Goal: Communication & Community: Ask a question

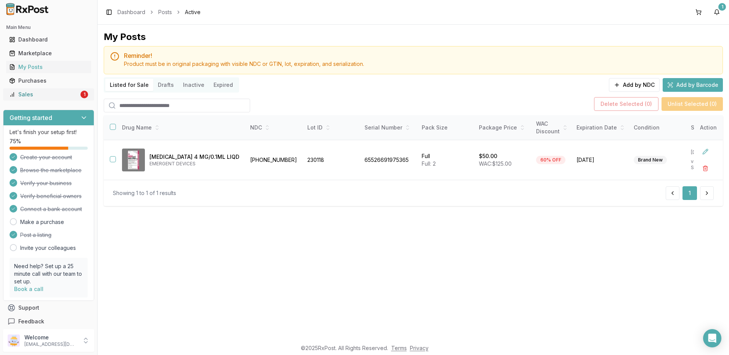
click at [36, 96] on div "Sales" at bounding box center [44, 95] width 70 height 8
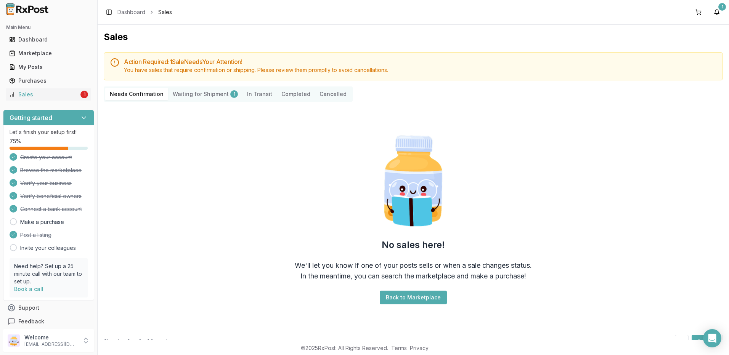
click at [144, 96] on Confirmation "Needs Confirmation" at bounding box center [136, 94] width 63 height 12
click at [195, 95] on Shipment "Waiting for Shipment 1" at bounding box center [205, 94] width 74 height 12
click at [202, 96] on Shipment "Waiting for Shipment 1" at bounding box center [205, 94] width 74 height 12
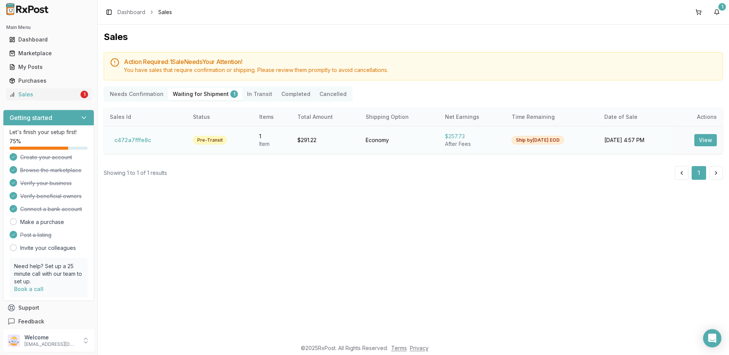
click at [708, 140] on button "View" at bounding box center [705, 140] width 22 height 12
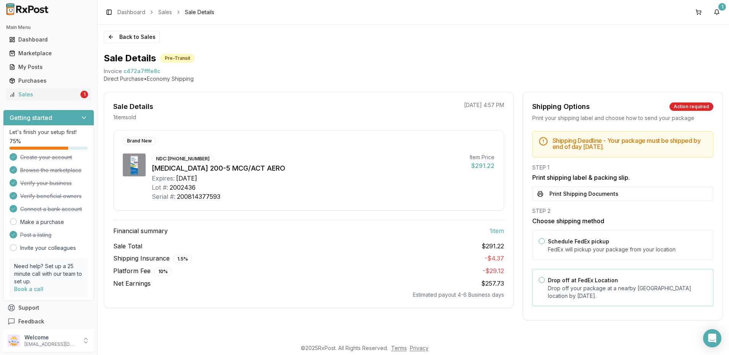
click at [543, 280] on button "Drop off at FedEx Location" at bounding box center [542, 280] width 6 height 6
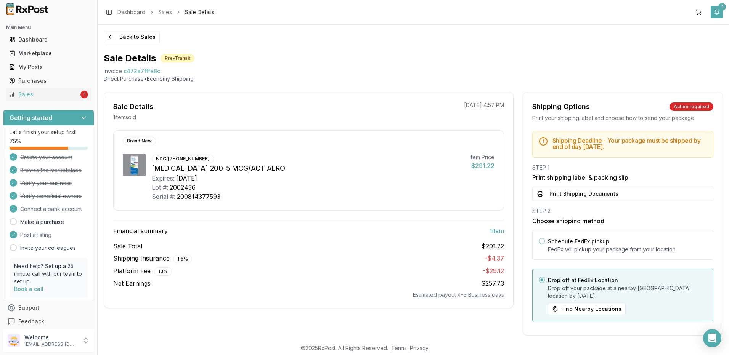
click at [719, 9] on div "1" at bounding box center [722, 7] width 8 height 8
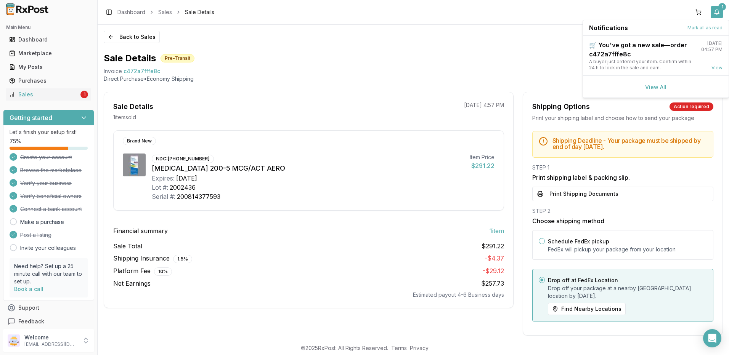
click at [715, 10] on button "1" at bounding box center [717, 12] width 12 height 12
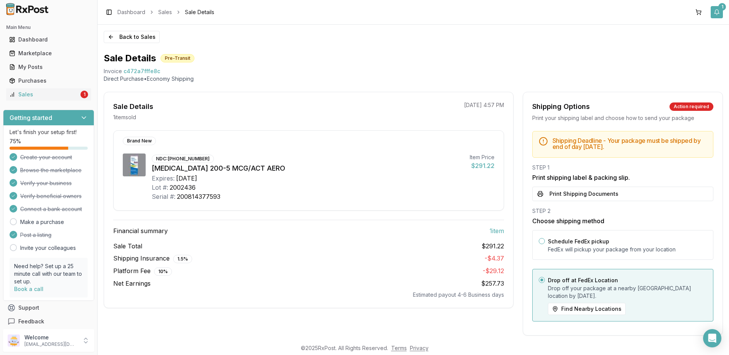
click at [721, 11] on button "1" at bounding box center [717, 12] width 12 height 12
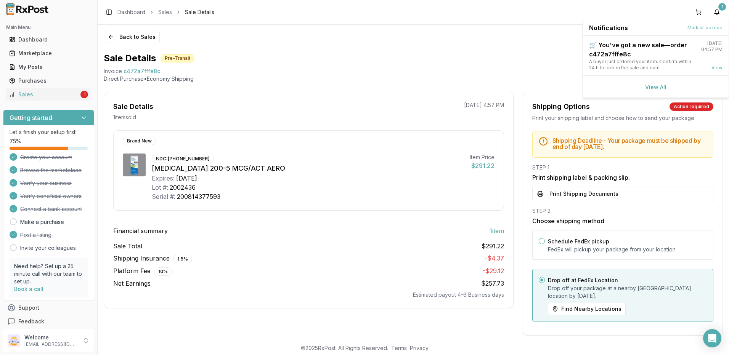
click at [469, 70] on div "Invoice c472a7fffe8c" at bounding box center [413, 71] width 619 height 8
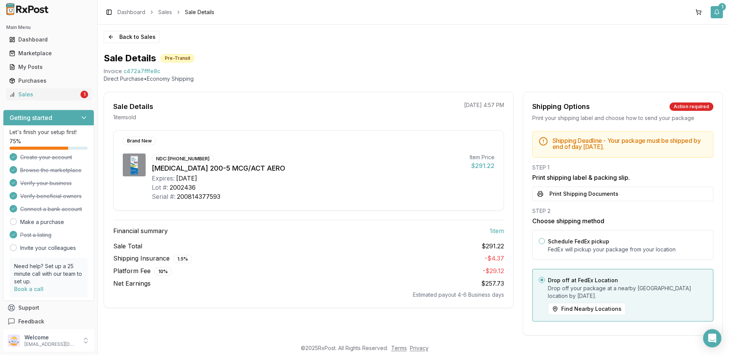
click at [716, 11] on button "1" at bounding box center [717, 12] width 12 height 12
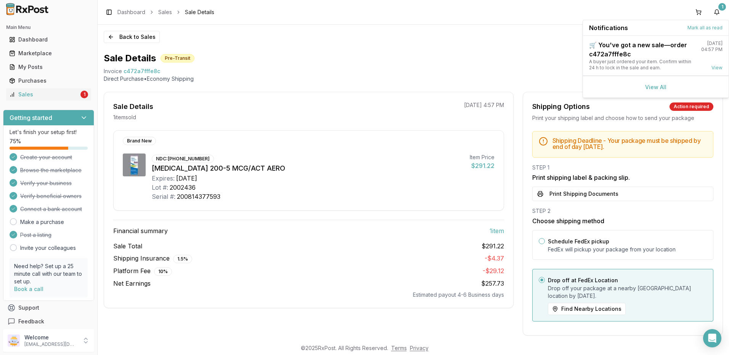
click at [453, 58] on div "Sale Details Pre-Transit" at bounding box center [413, 58] width 619 height 12
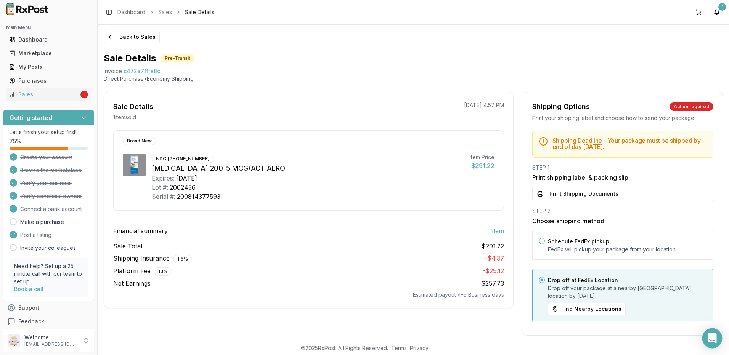
click at [712, 340] on icon "Open Intercom Messenger" at bounding box center [712, 339] width 9 height 10
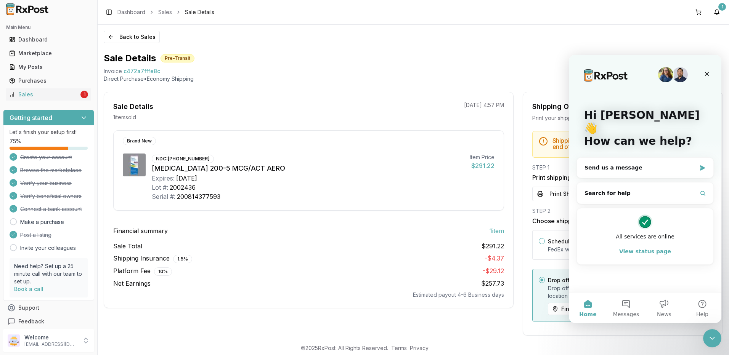
click at [635, 244] on button "View status page" at bounding box center [644, 251] width 121 height 15
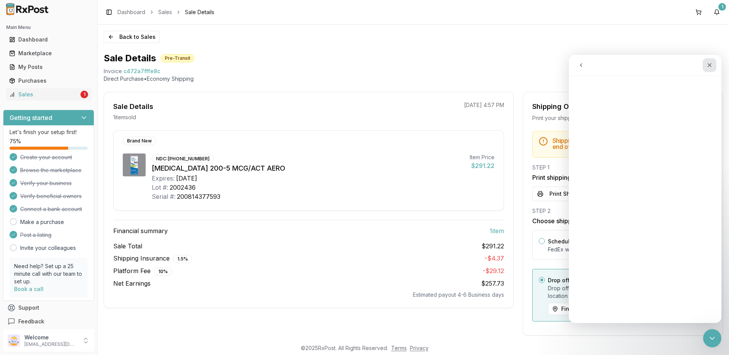
click at [708, 67] on icon "Close" at bounding box center [709, 65] width 6 height 6
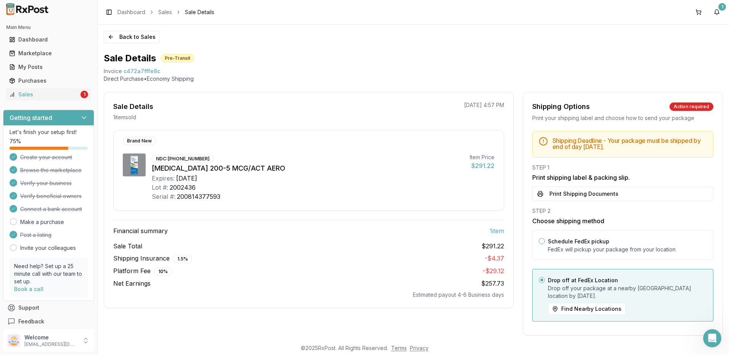
click at [539, 140] on icon at bounding box center [543, 141] width 9 height 9
click at [581, 306] on button "Find Nearby Locations" at bounding box center [587, 309] width 78 height 12
click at [707, 339] on icon "Open Intercom Messenger" at bounding box center [711, 337] width 13 height 13
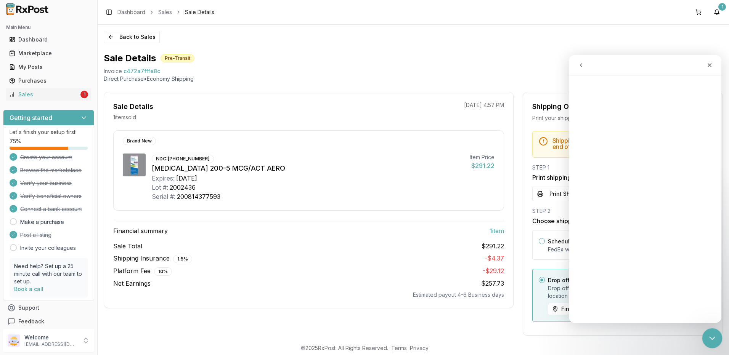
click at [711, 338] on icon "Close Intercom Messenger" at bounding box center [710, 337] width 9 height 9
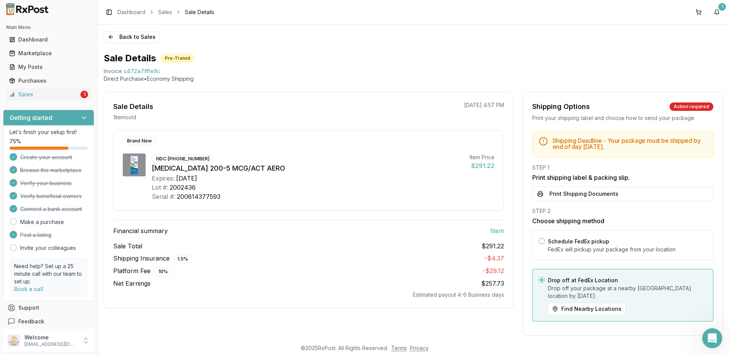
click at [713, 340] on icon "Open Intercom Messenger" at bounding box center [711, 337] width 13 height 13
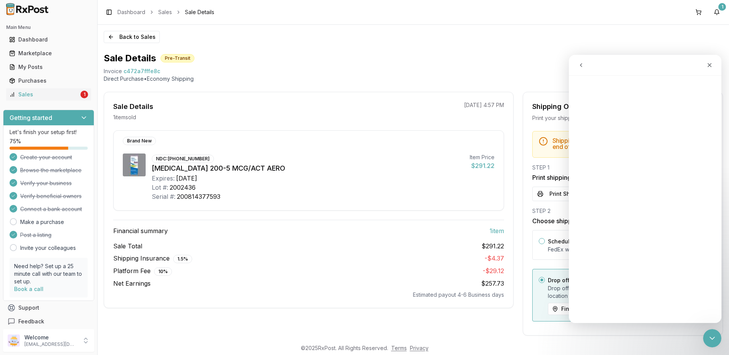
click at [660, 67] on div "Intercom messenger" at bounding box center [682, 65] width 68 height 14
click at [709, 63] on icon "Close" at bounding box center [709, 65] width 6 height 6
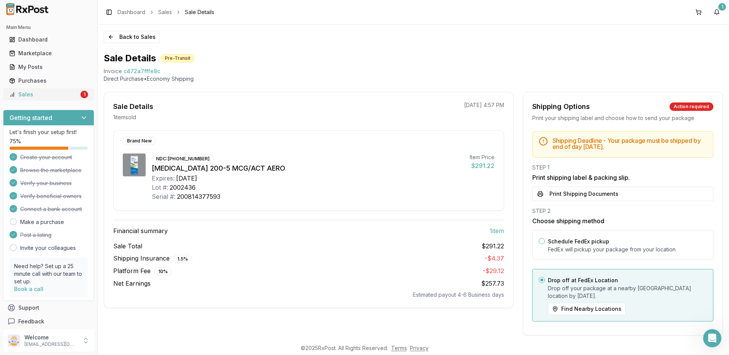
click at [30, 95] on div "Sales" at bounding box center [44, 95] width 70 height 8
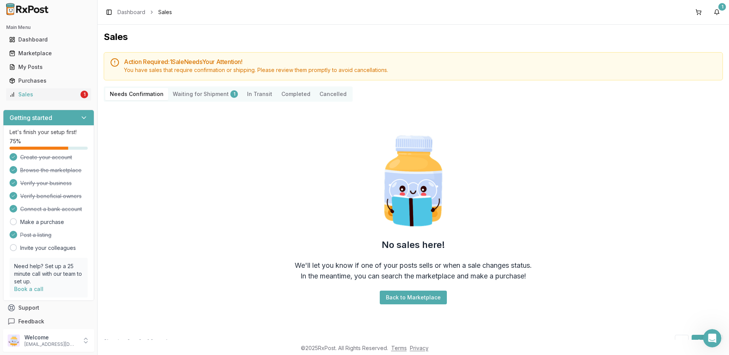
click at [190, 93] on Shipment "Waiting for Shipment 1" at bounding box center [205, 94] width 74 height 12
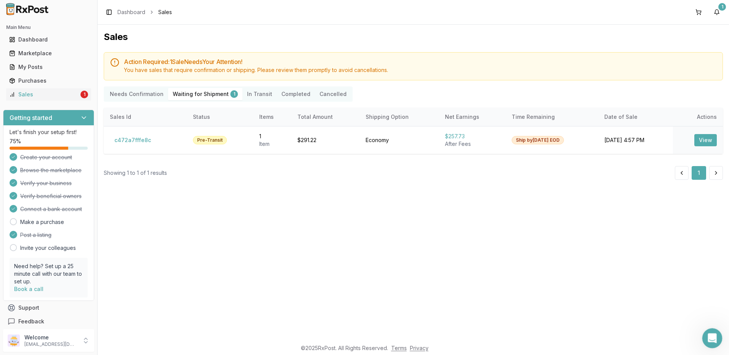
click at [714, 338] on icon "Open Intercom Messenger" at bounding box center [711, 337] width 13 height 13
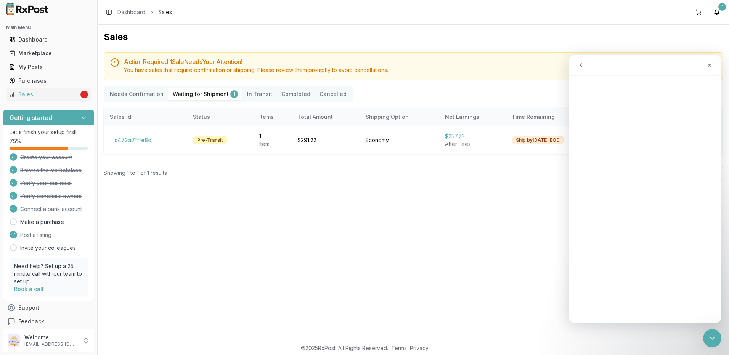
click at [398, 258] on div "Sales Action Required: 1 Sale Need s Your Attention! You have sales that requir…" at bounding box center [413, 182] width 631 height 315
click at [712, 66] on icon "Close" at bounding box center [709, 65] width 6 height 6
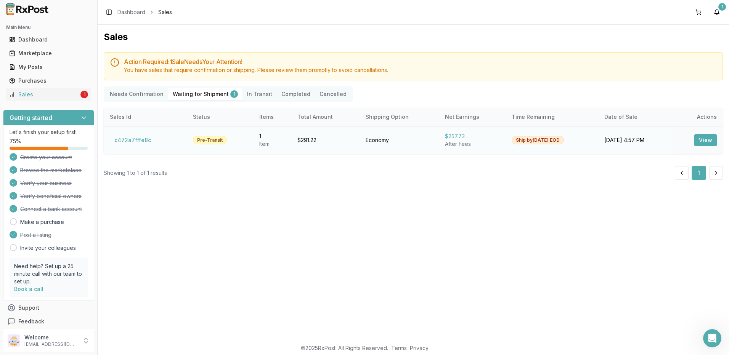
click at [705, 139] on button "View" at bounding box center [705, 140] width 22 height 12
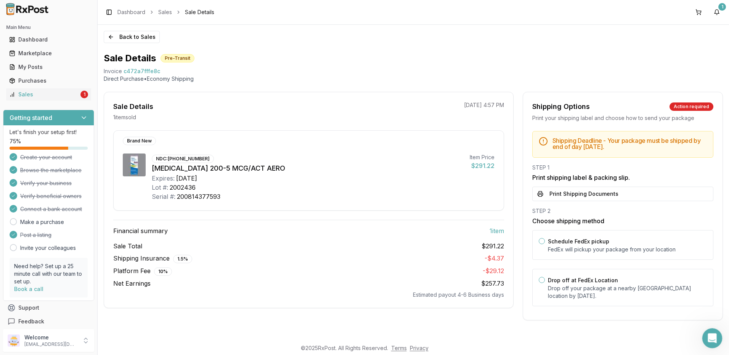
click at [711, 340] on icon "Open Intercom Messenger" at bounding box center [711, 337] width 13 height 13
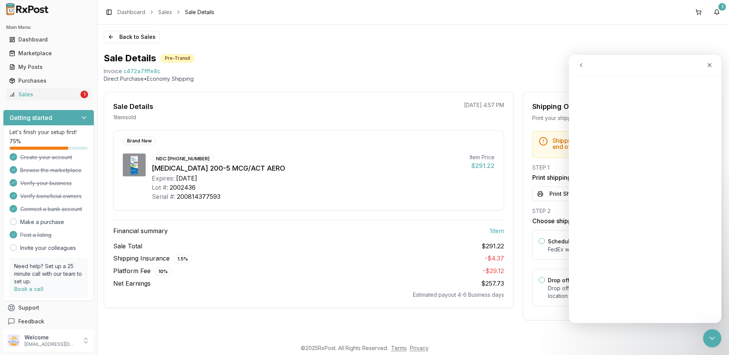
click at [335, 61] on div "Sale Details Pre-Transit" at bounding box center [413, 58] width 619 height 12
click at [708, 64] on icon "Close" at bounding box center [709, 65] width 6 height 6
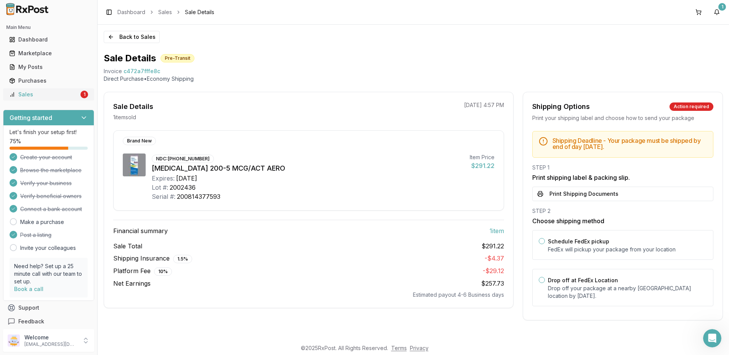
click at [34, 94] on div "Sales" at bounding box center [44, 95] width 70 height 8
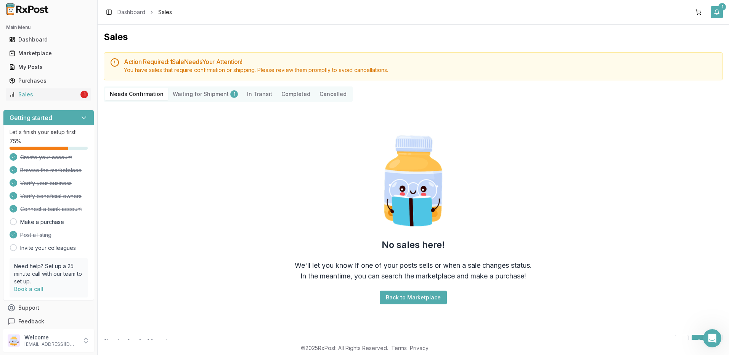
click at [720, 8] on div "1" at bounding box center [722, 7] width 8 height 8
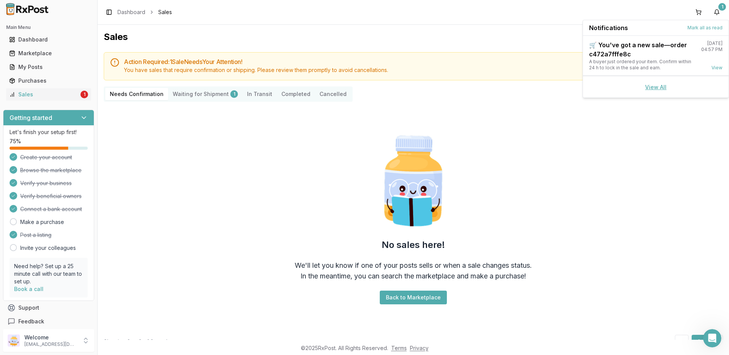
click at [652, 85] on link "View All" at bounding box center [655, 87] width 21 height 6
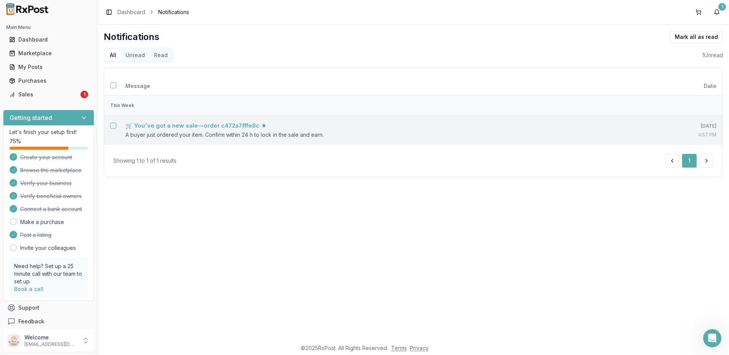
click at [172, 127] on h5 "🛒 You've got a new sale—order c472a7fffe8c" at bounding box center [192, 126] width 134 height 8
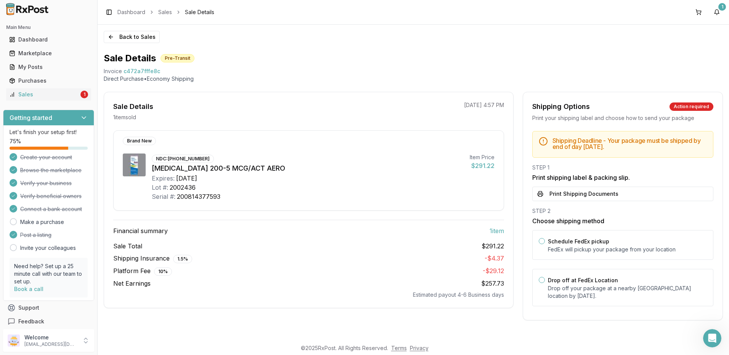
click at [180, 125] on div "Sale Details 1 item sold 08/23/2025 4:57 PM Brand New NDC: 78206-0126-01 Dulera…" at bounding box center [309, 200] width 410 height 217
click at [720, 8] on div "1" at bounding box center [722, 7] width 8 height 8
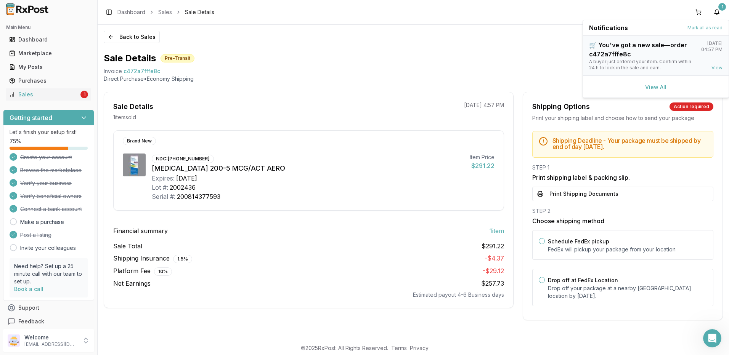
click at [717, 66] on link "View" at bounding box center [716, 68] width 11 height 6
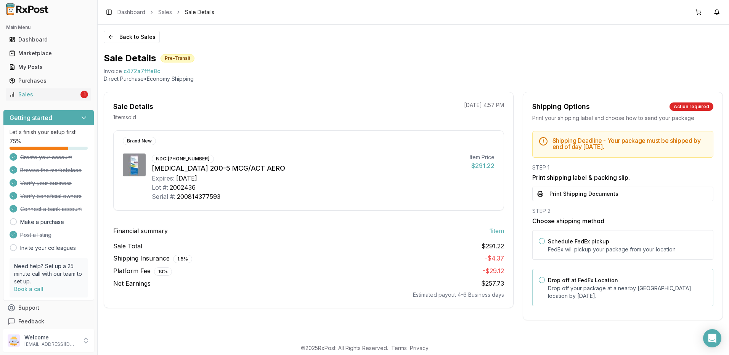
click at [543, 281] on button "Drop off at FedEx Location" at bounding box center [542, 280] width 6 height 6
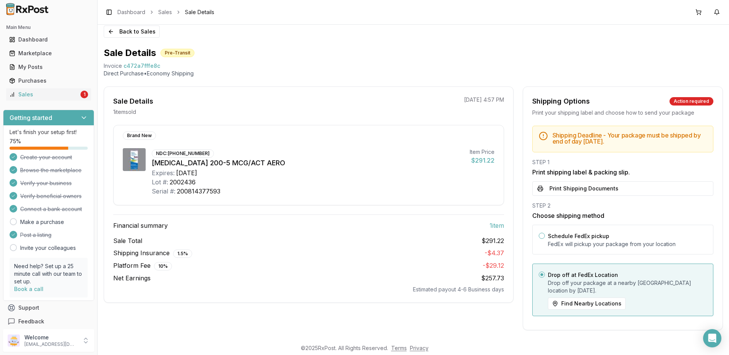
scroll to position [8, 0]
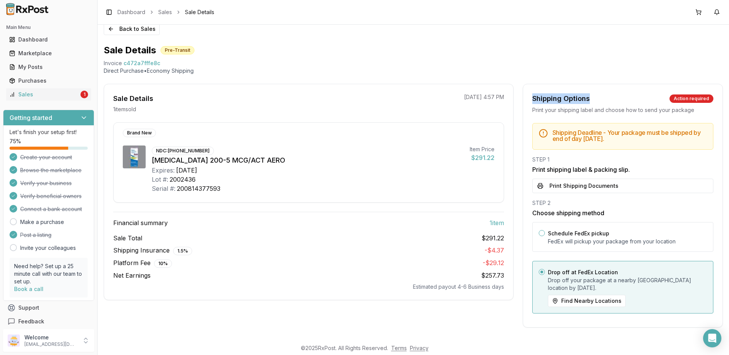
drag, startPoint x: 577, startPoint y: 98, endPoint x: 515, endPoint y: 97, distance: 62.2
click at [515, 97] on div "Sale Details 1 item sold [DATE] 4:57 PM Brand New NDC: [PHONE_NUMBER] [MEDICAL_…" at bounding box center [413, 206] width 619 height 244
click at [382, 78] on div "Sale Details Pre-Transit Invoice c472a7fffe8c Direct Purchase • Economy Shippin…" at bounding box center [413, 186] width 619 height 284
click at [29, 97] on div "Sales" at bounding box center [44, 95] width 70 height 8
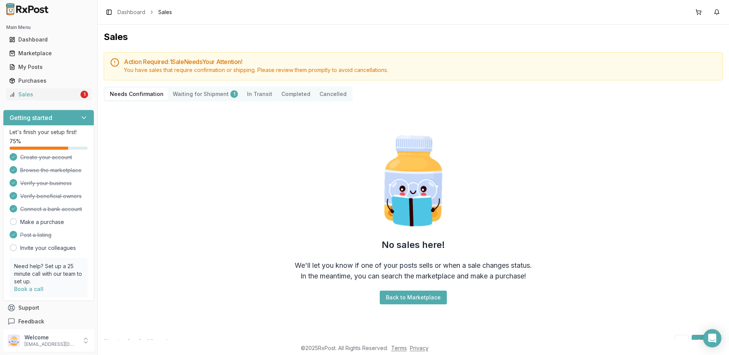
click at [253, 91] on Transit "In Transit" at bounding box center [259, 94] width 34 height 12
click at [410, 296] on button "Back to Marketplace" at bounding box center [413, 298] width 67 height 14
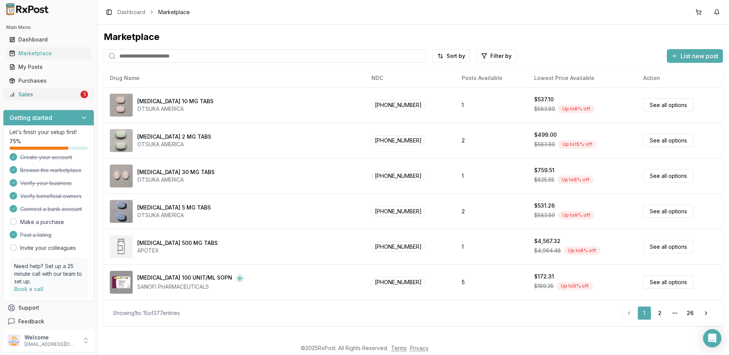
click at [35, 90] on link "Sales 1" at bounding box center [48, 95] width 85 height 14
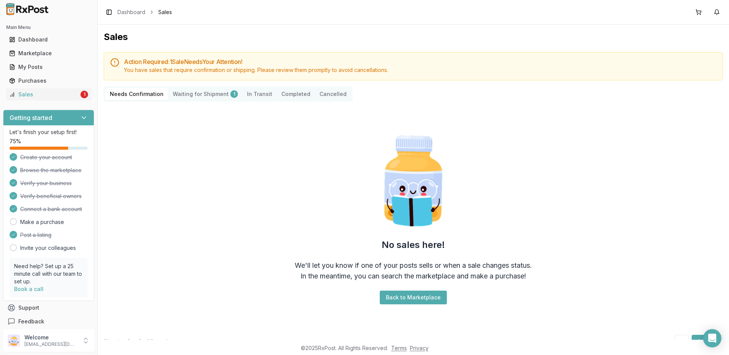
click at [692, 336] on button "1" at bounding box center [699, 342] width 14 height 14
click at [719, 338] on div "Open Intercom Messenger" at bounding box center [712, 339] width 20 height 20
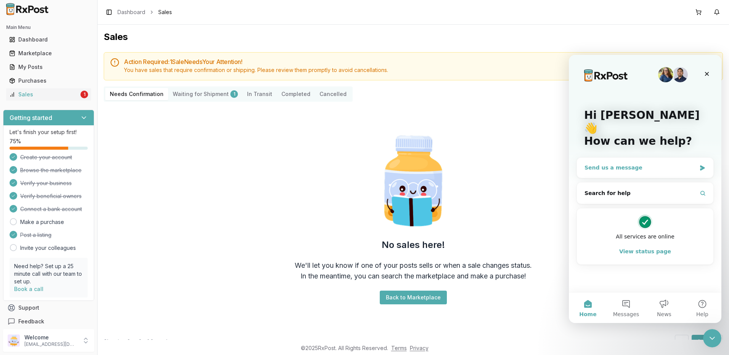
click at [700, 165] on icon "Intercom messenger" at bounding box center [702, 168] width 6 height 6
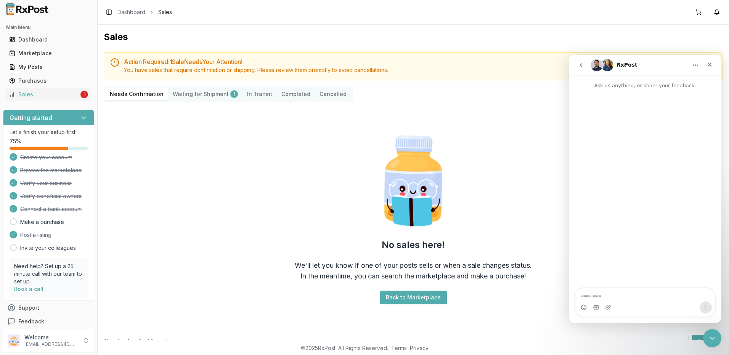
click at [607, 111] on div "Intercom messenger" at bounding box center [645, 190] width 152 height 200
click at [612, 298] on textarea "Message…" at bounding box center [645, 295] width 140 height 13
type textarea "*"
type textarea "**********"
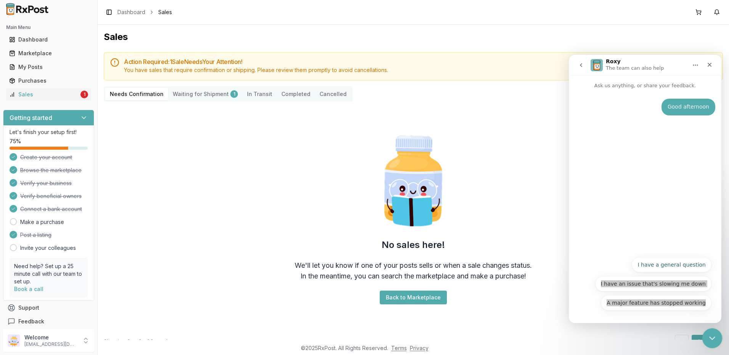
click at [708, 333] on icon "Close Intercom Messenger" at bounding box center [710, 337] width 9 height 9
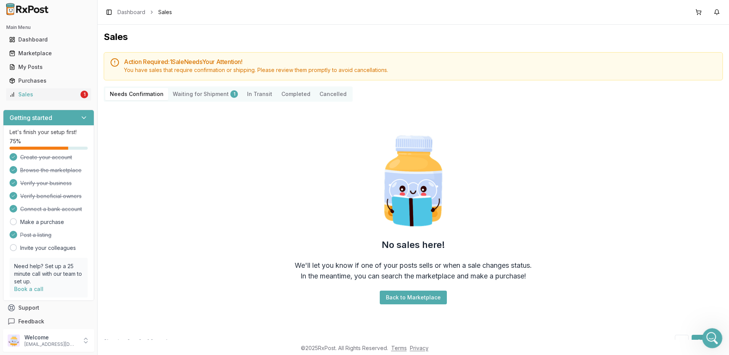
click at [712, 334] on icon "Open Intercom Messenger" at bounding box center [711, 337] width 13 height 13
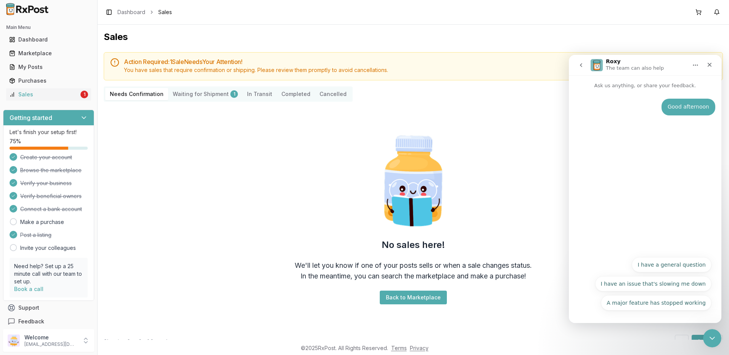
click at [661, 135] on div "Good afternoon [PERSON_NAME] • Just now" at bounding box center [645, 171] width 152 height 163
click at [586, 308] on div "A major feature has stopped working I have a general question I have an issue t…" at bounding box center [645, 285] width 133 height 57
click at [608, 87] on p "Ask us anything, or share your feedback." at bounding box center [645, 82] width 152 height 14
click at [621, 110] on div "Good afternoon [PERSON_NAME] • Just now" at bounding box center [645, 112] width 140 height 26
click at [634, 126] on div "Good afternoon [PERSON_NAME] • Just now" at bounding box center [645, 171] width 152 height 163
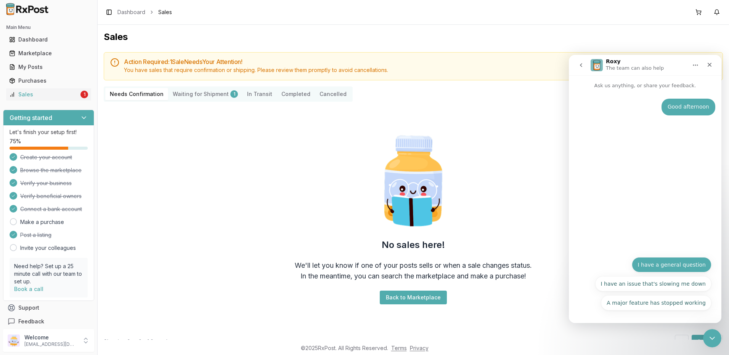
click at [662, 263] on button "I have a general question" at bounding box center [672, 264] width 80 height 15
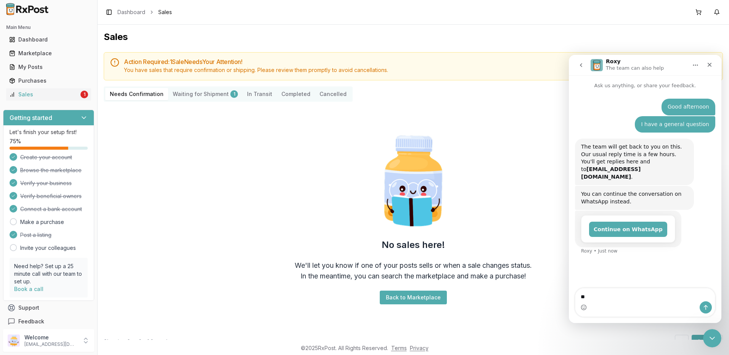
type textarea "*"
type textarea "**********"
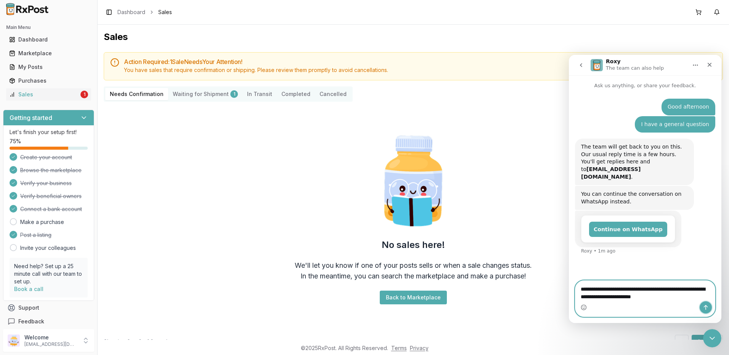
click at [706, 307] on icon "Send a message…" at bounding box center [706, 307] width 4 height 5
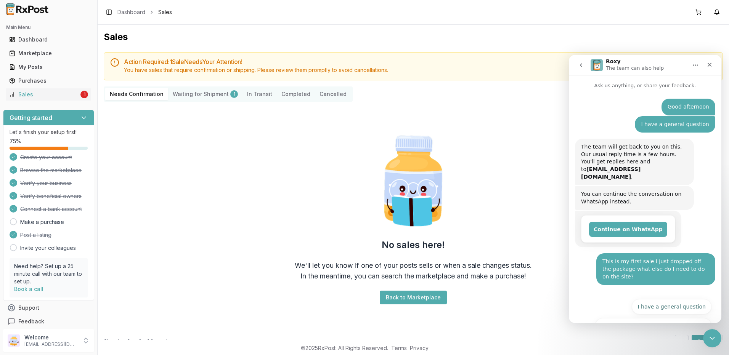
scroll to position [35, 0]
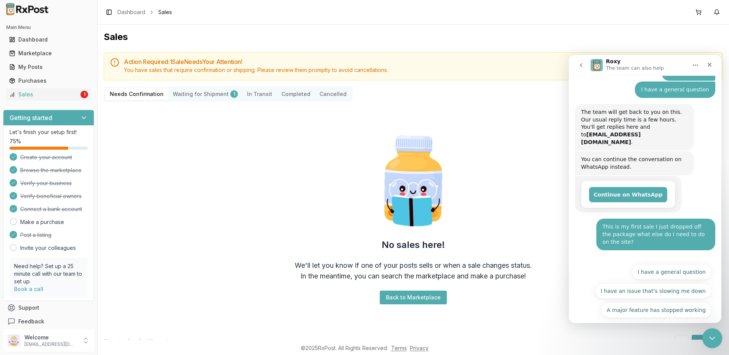
click at [710, 336] on icon "Close Intercom Messenger" at bounding box center [710, 337] width 9 height 9
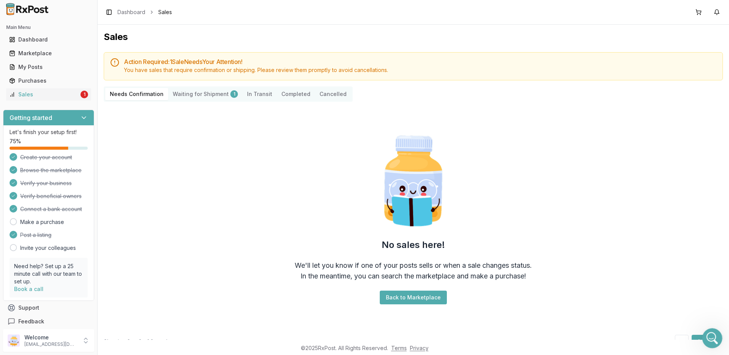
click at [712, 339] on icon "Open Intercom Messenger" at bounding box center [711, 337] width 13 height 13
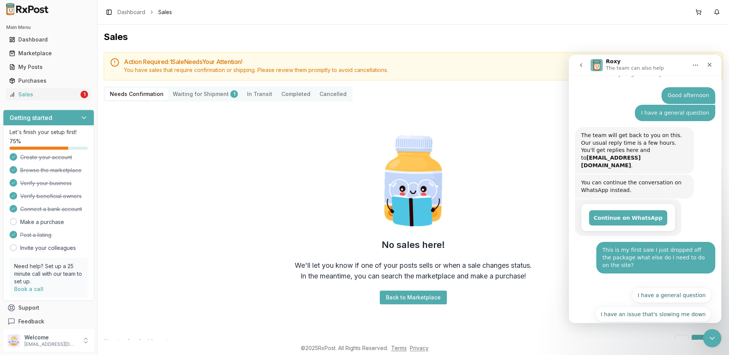
scroll to position [0, 0]
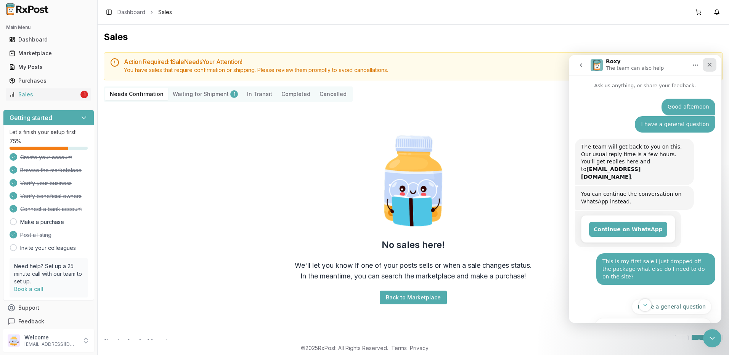
drag, startPoint x: 710, startPoint y: 65, endPoint x: 1262, endPoint y: 127, distance: 555.1
click at [710, 65] on icon "Close" at bounding box center [710, 65] width 4 height 4
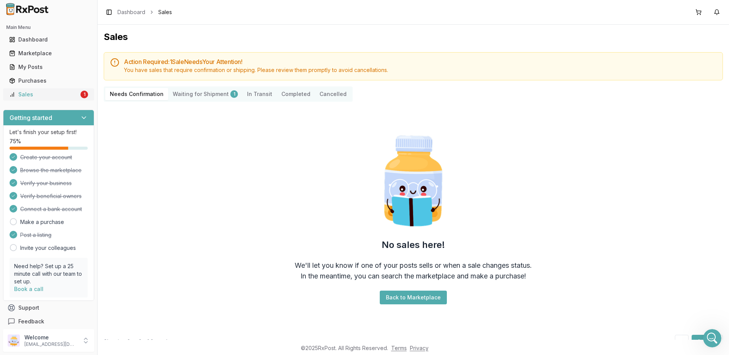
click at [24, 96] on div "Sales" at bounding box center [44, 95] width 70 height 8
click at [36, 68] on div "My Posts" at bounding box center [48, 67] width 79 height 8
